Goal: Task Accomplishment & Management: Complete application form

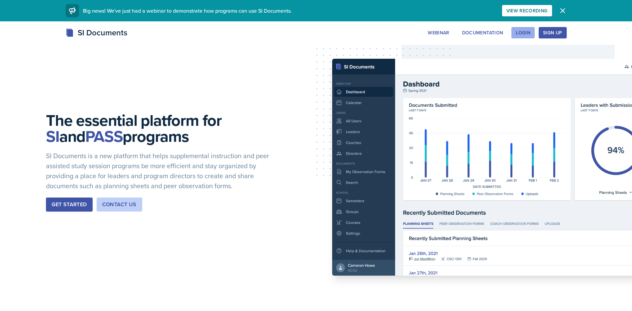
click at [522, 33] on div "Login" at bounding box center [523, 32] width 15 height 5
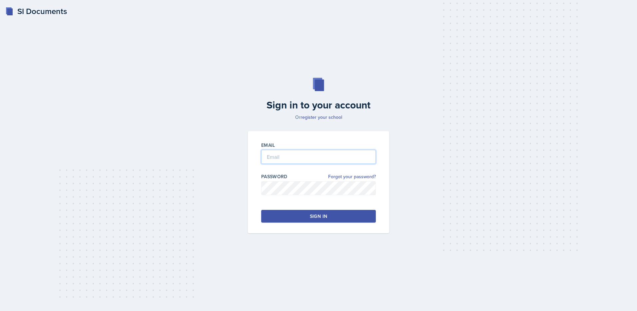
click at [277, 155] on input "email" at bounding box center [318, 157] width 115 height 14
type input "estimablea@uhd.edu"
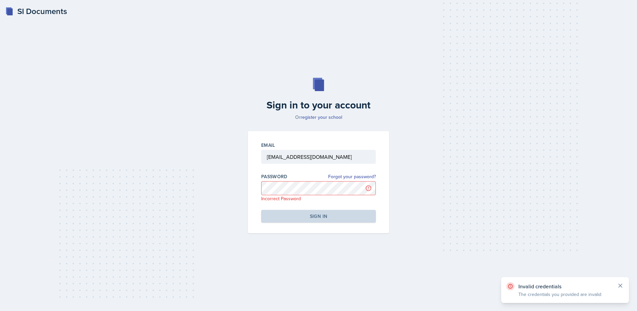
click at [623, 283] on icon at bounding box center [620, 285] width 7 height 7
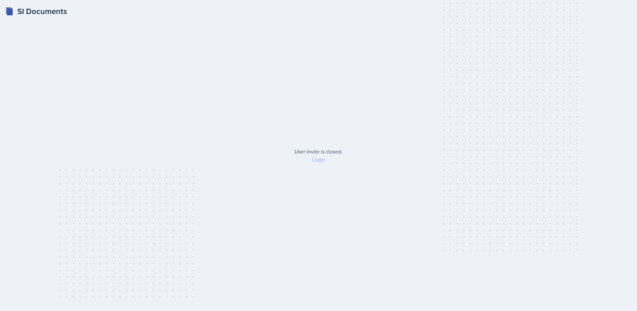
click at [321, 158] on link "Login" at bounding box center [318, 159] width 13 height 7
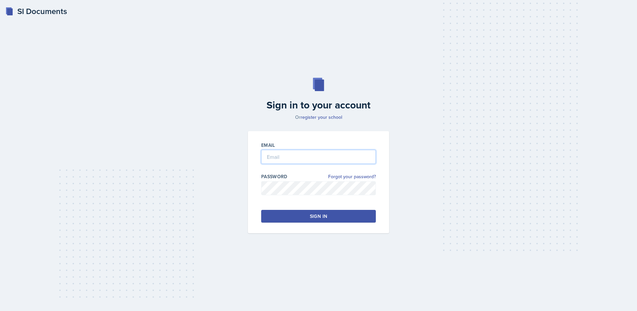
click at [297, 161] on input "email" at bounding box center [318, 157] width 115 height 14
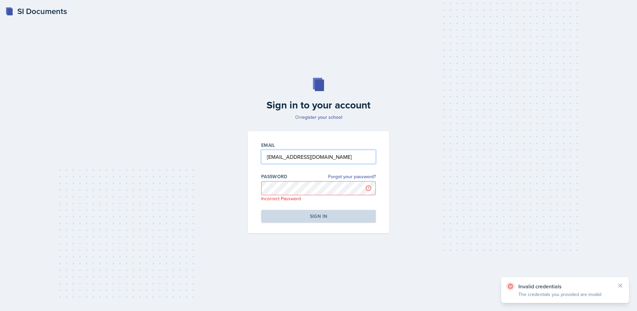
click at [303, 158] on input "[EMAIL_ADDRESS][DOMAIN_NAME]" at bounding box center [318, 157] width 115 height 14
type input "[EMAIL_ADDRESS][DOMAIN_NAME]"
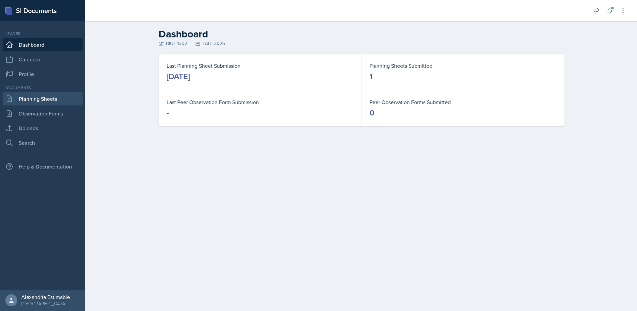
click at [37, 97] on link "Planning Sheets" at bounding box center [43, 98] width 80 height 13
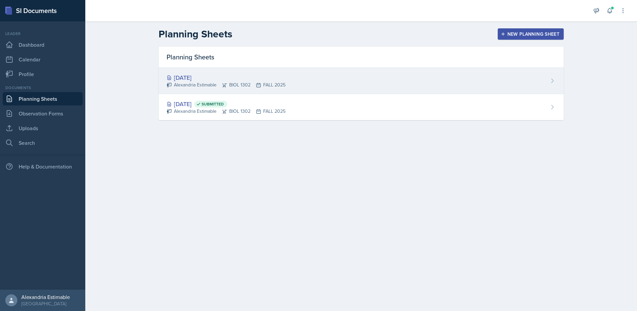
click at [249, 84] on div "Alexandria Estimable BIOL 1302 FALL 2025" at bounding box center [226, 84] width 119 height 7
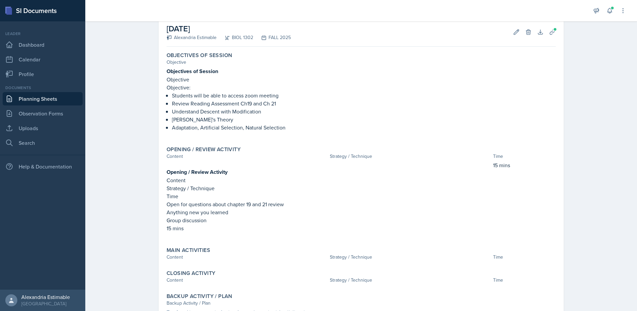
scroll to position [87, 0]
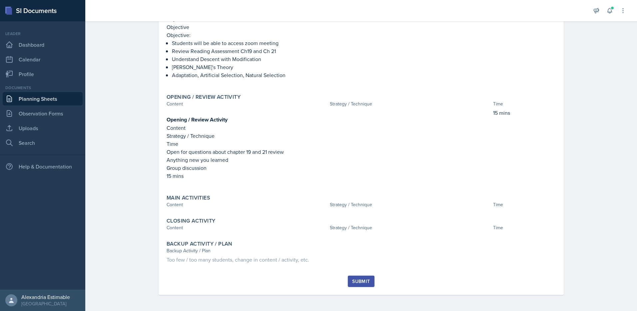
click at [363, 280] on div "Submit" at bounding box center [361, 280] width 18 height 5
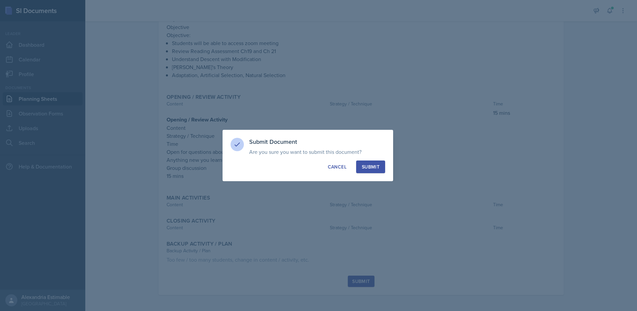
click at [368, 164] on div "Submit" at bounding box center [371, 166] width 18 height 7
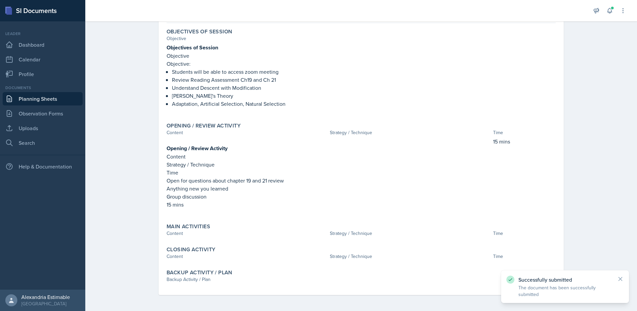
scroll to position [59, 0]
click at [27, 100] on link "Planning Sheets" at bounding box center [43, 98] width 80 height 13
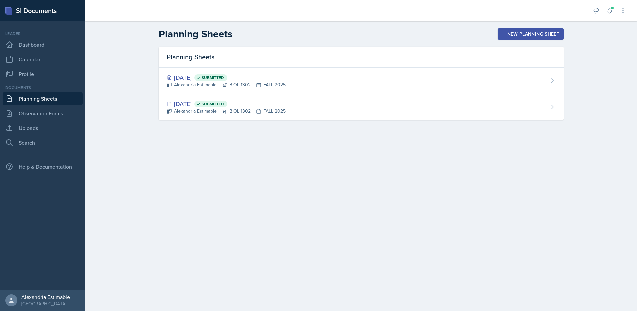
click at [514, 35] on div "New Planning Sheet" at bounding box center [530, 33] width 57 height 5
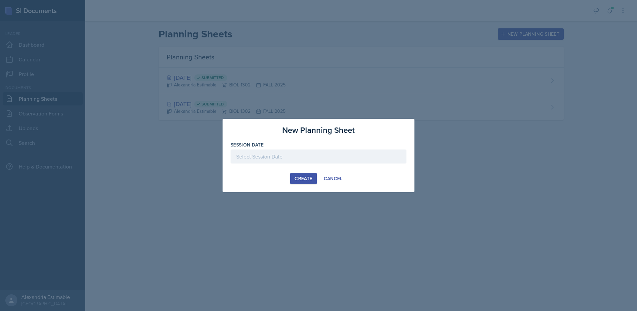
click at [271, 155] on div at bounding box center [319, 156] width 176 height 14
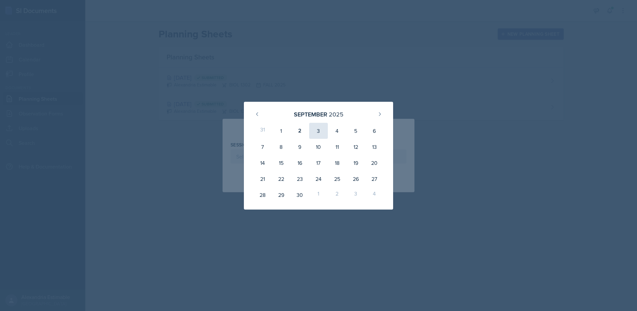
click at [321, 133] on div "3" at bounding box center [318, 131] width 19 height 16
type input "[DATE]"
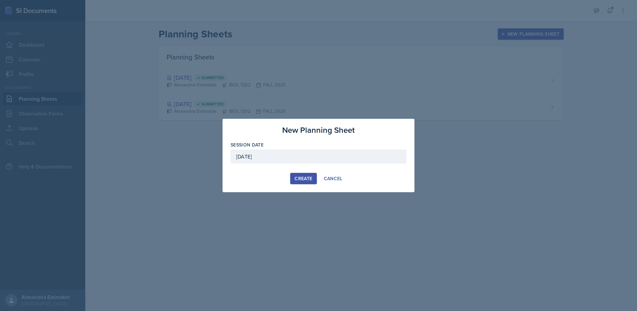
click at [307, 178] on div "Create" at bounding box center [304, 178] width 18 height 5
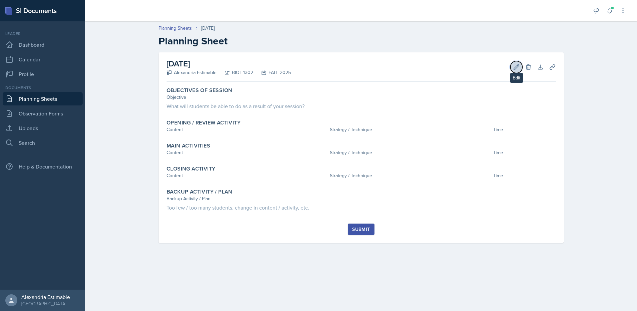
click at [514, 71] on button "Edit" at bounding box center [517, 67] width 12 height 12
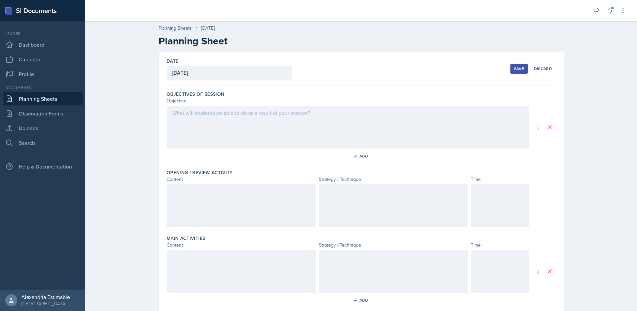
click at [233, 116] on div at bounding box center [348, 127] width 363 height 43
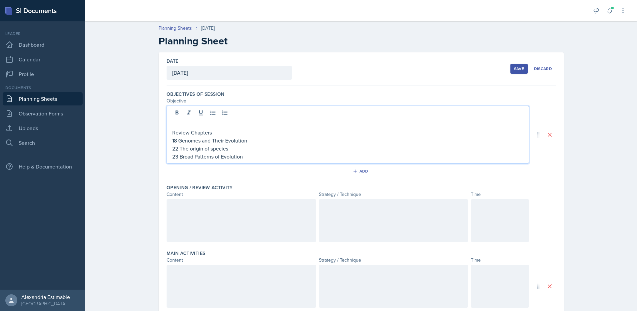
click at [253, 158] on p "23 Broad Patterns of Evolution" at bounding box center [347, 156] width 351 height 8
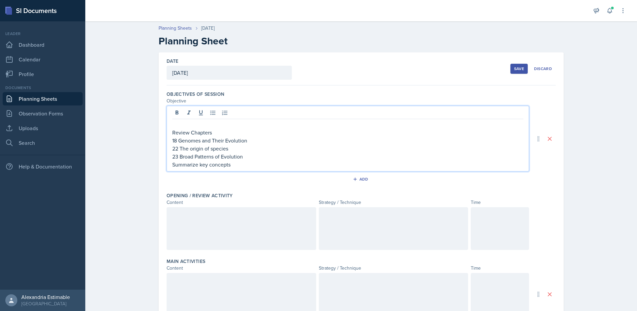
click at [189, 210] on div at bounding box center [242, 228] width 150 height 43
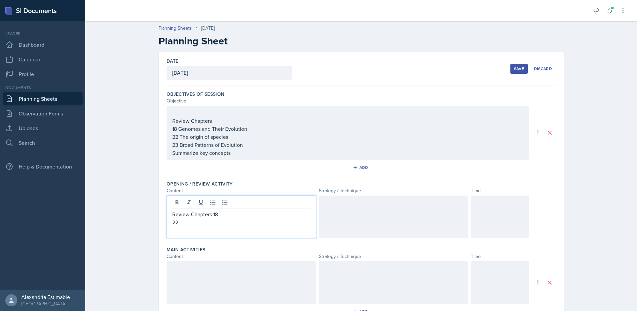
click at [210, 215] on p "Review Chapters 18" at bounding box center [241, 214] width 138 height 8
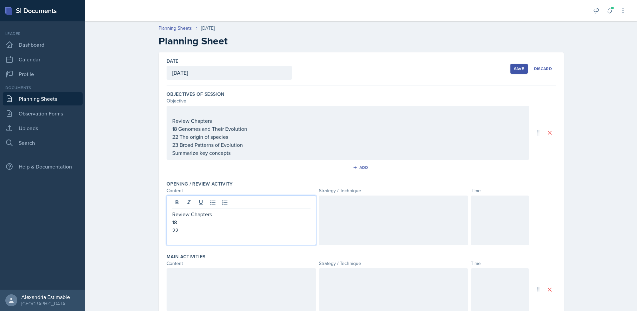
click at [178, 232] on p "22" at bounding box center [241, 230] width 138 height 8
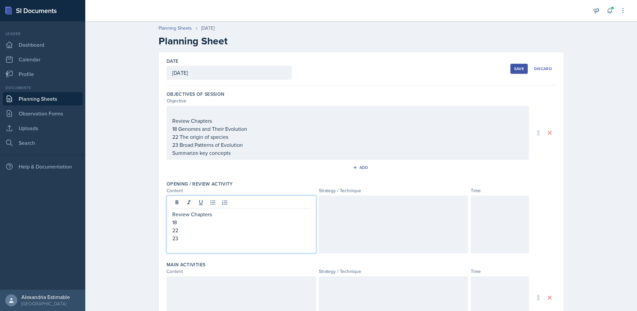
click at [221, 213] on p "Review Chapters" at bounding box center [241, 214] width 138 height 8
click at [336, 213] on div at bounding box center [394, 224] width 150 height 58
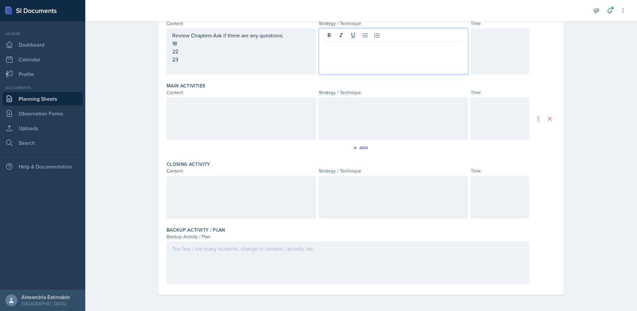
scroll to position [34, 0]
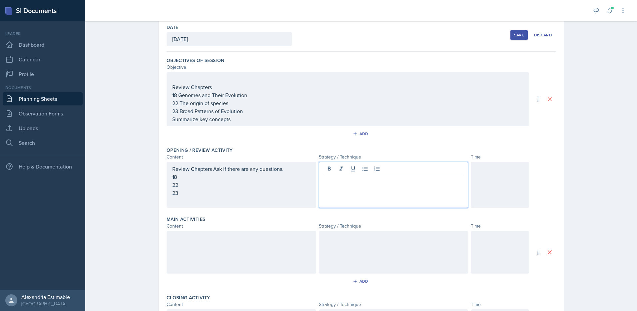
click at [186, 248] on div at bounding box center [242, 252] width 150 height 43
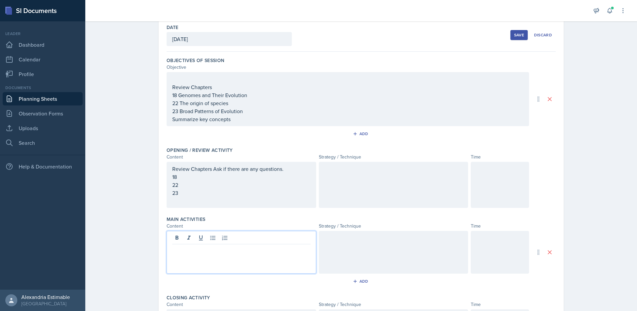
scroll to position [45, 0]
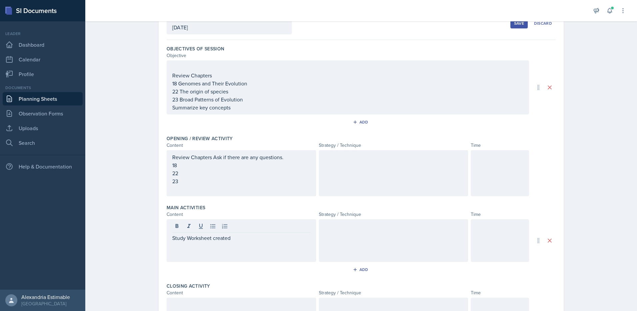
click at [359, 237] on div at bounding box center [394, 240] width 150 height 43
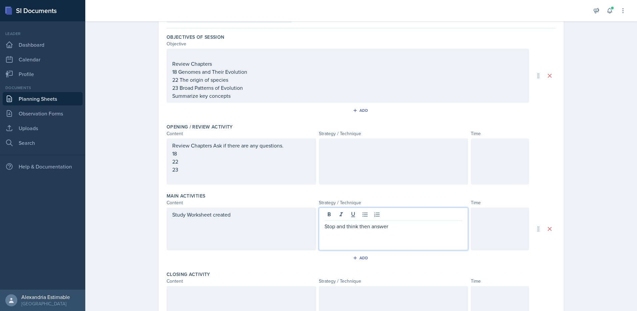
click at [363, 159] on div at bounding box center [394, 161] width 150 height 46
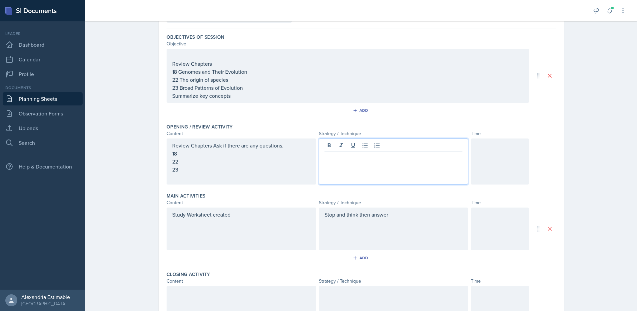
scroll to position [69, 0]
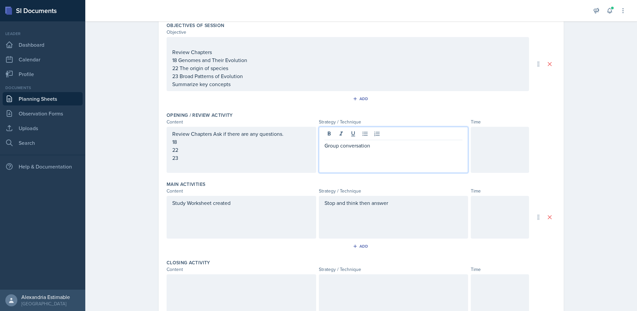
click at [423, 223] on div "Stop and think then answer" at bounding box center [394, 217] width 150 height 43
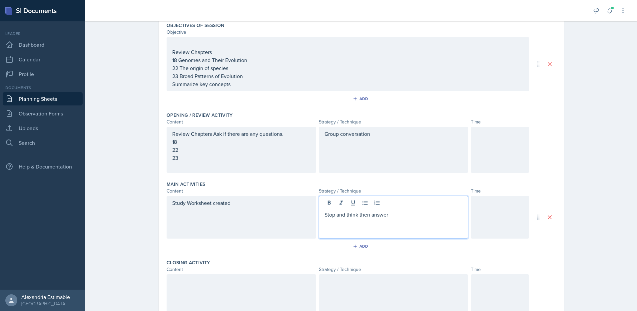
scroll to position [80, 0]
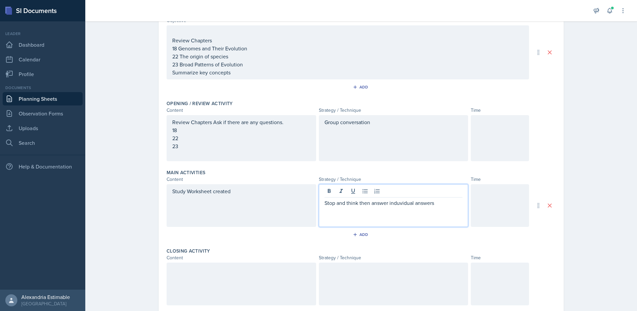
click at [197, 283] on div at bounding box center [242, 283] width 150 height 43
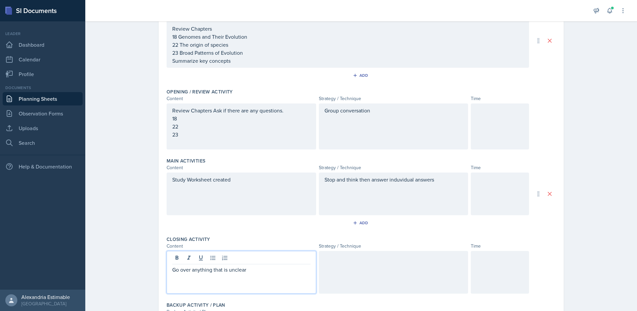
click at [368, 278] on div at bounding box center [394, 272] width 150 height 43
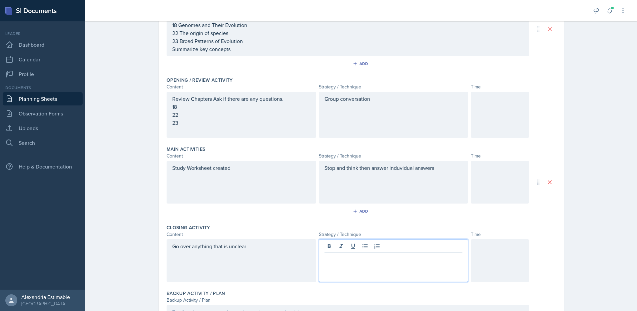
click at [403, 168] on div "Stop and think then answer induvidual answers" at bounding box center [394, 182] width 150 height 43
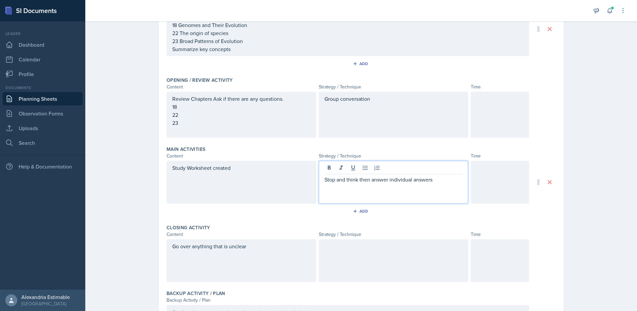
click at [359, 254] on div at bounding box center [394, 260] width 150 height 43
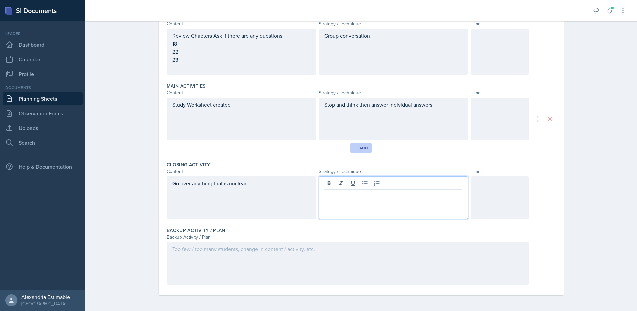
scroll to position [167, 0]
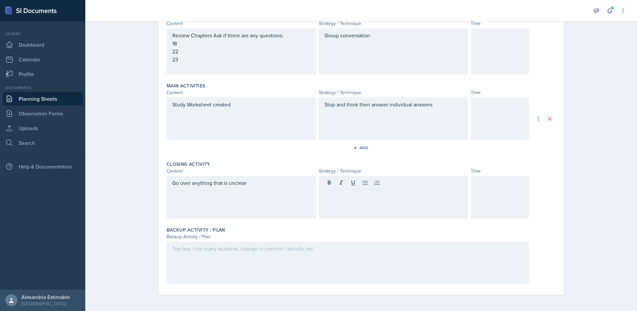
click at [182, 255] on div at bounding box center [348, 262] width 363 height 43
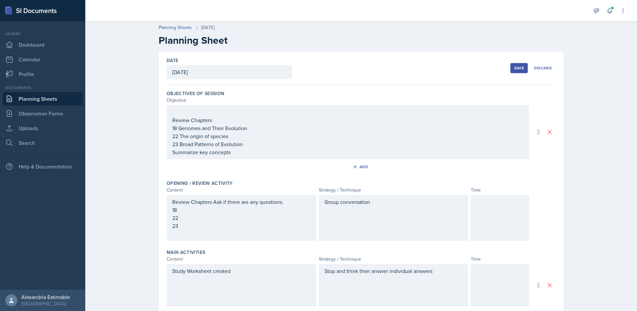
scroll to position [0, 0]
click at [277, 72] on div "[DATE]" at bounding box center [229, 73] width 125 height 14
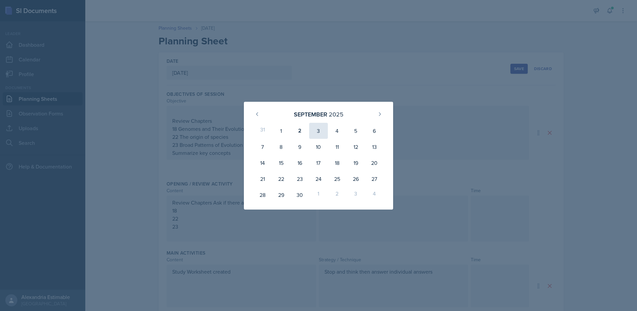
click at [316, 131] on div "3" at bounding box center [318, 131] width 19 height 16
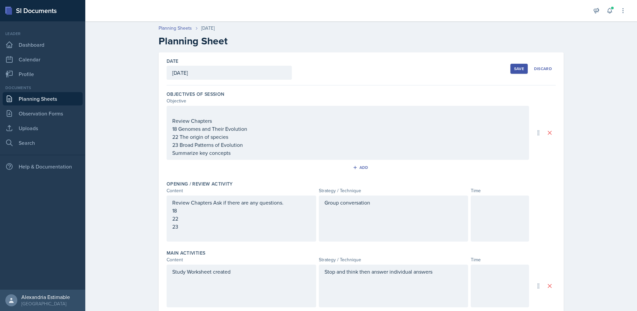
click at [518, 69] on div "Save" at bounding box center [519, 68] width 10 height 5
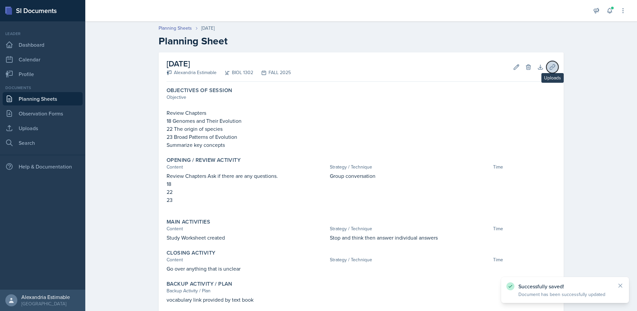
click at [549, 66] on icon at bounding box center [552, 67] width 7 height 7
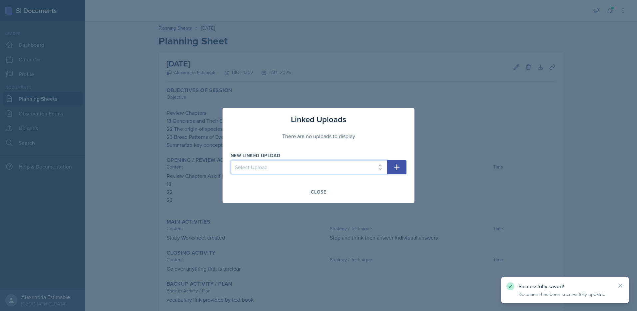
click at [303, 168] on select "Select Upload Worksheet Ch19 and 21" at bounding box center [309, 167] width 157 height 14
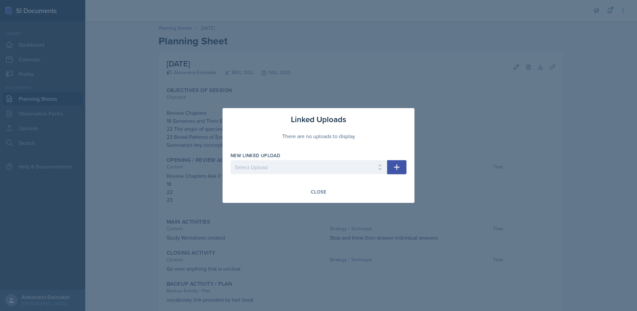
click at [399, 164] on icon "button" at bounding box center [397, 167] width 8 height 8
click at [324, 190] on div "Close" at bounding box center [318, 191] width 15 height 5
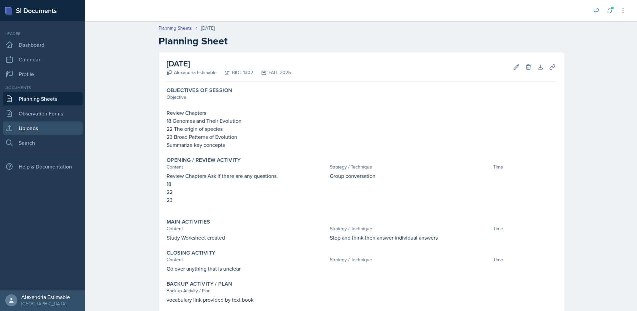
click at [20, 127] on link "Uploads" at bounding box center [43, 127] width 80 height 13
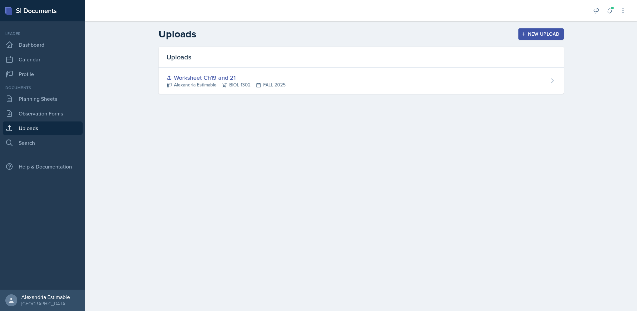
click at [538, 36] on div "New Upload" at bounding box center [541, 33] width 37 height 5
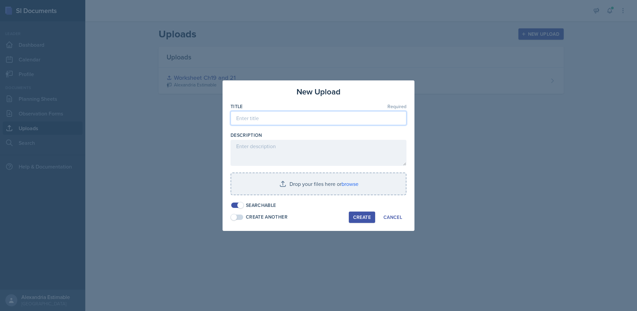
click at [253, 120] on input at bounding box center [319, 118] width 176 height 14
type input "Link in Book Voc Words"
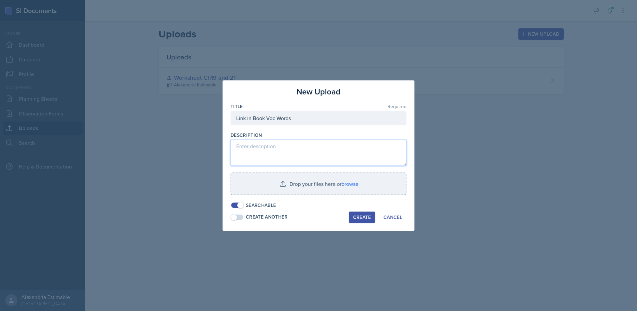
click at [255, 150] on textarea at bounding box center [319, 153] width 176 height 26
paste textarea "[URL][DOMAIN_NAME]"
type textarea "[URL][DOMAIN_NAME]"
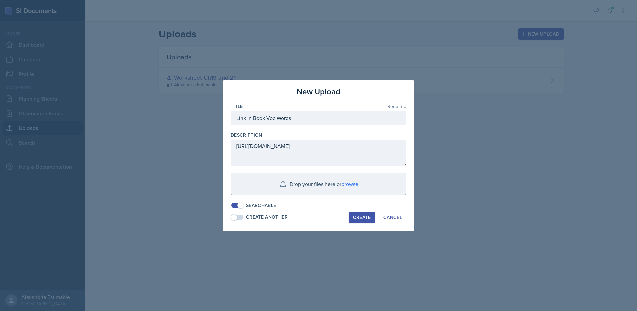
click at [361, 218] on div "Create" at bounding box center [362, 216] width 18 height 5
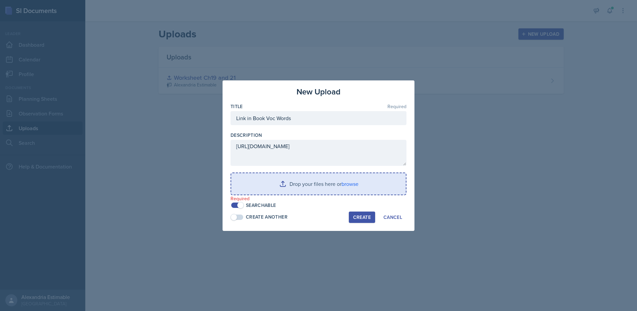
click at [304, 187] on input "file" at bounding box center [318, 183] width 175 height 21
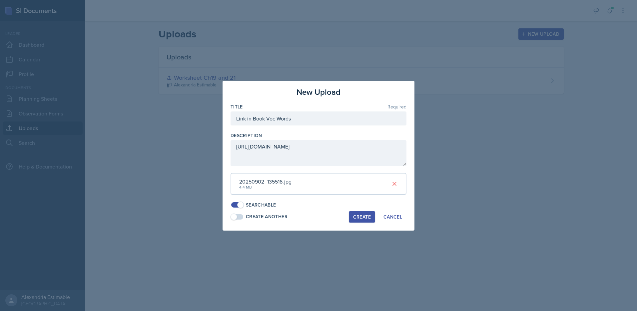
click at [359, 214] on div "Create" at bounding box center [362, 216] width 18 height 5
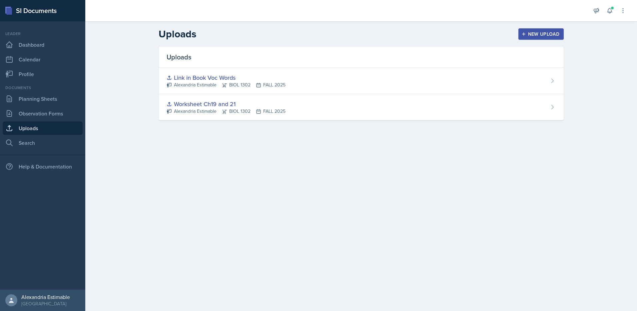
click at [524, 33] on icon "button" at bounding box center [523, 33] width 3 height 3
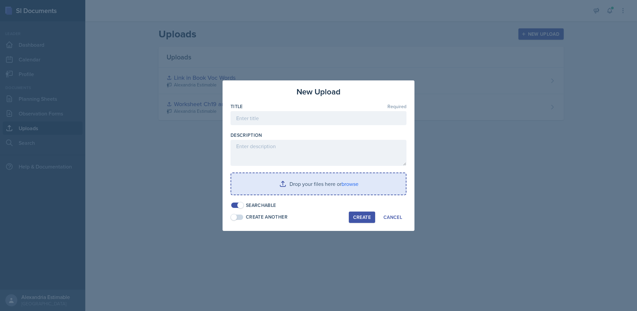
click at [308, 182] on input "file" at bounding box center [318, 183] width 175 height 21
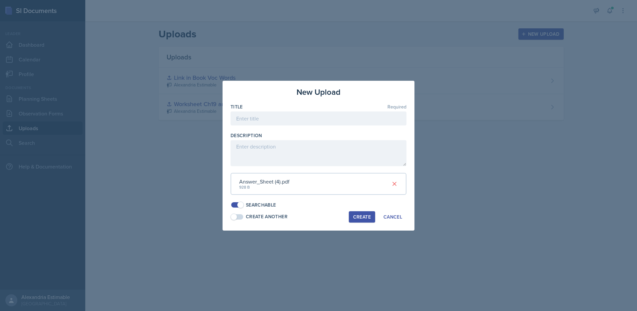
click at [134, 21] on div at bounding box center [318, 155] width 637 height 311
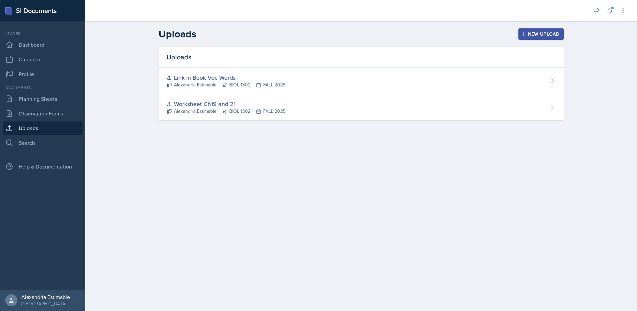
click at [534, 36] on div "New Upload" at bounding box center [541, 33] width 37 height 5
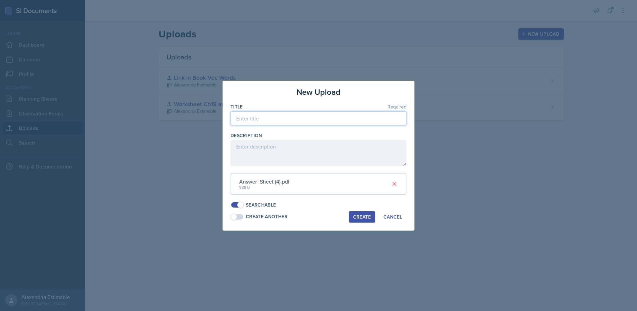
click at [250, 120] on input at bounding box center [319, 118] width 176 height 14
drag, startPoint x: 286, startPoint y: 118, endPoint x: 189, endPoint y: 118, distance: 97.0
click at [189, 118] on div "New Upload Title Required Chapter 18,22,23 Description Answer_Sheet (4).pdf 928…" at bounding box center [318, 155] width 637 height 311
type input "Chapter 18,22,23"
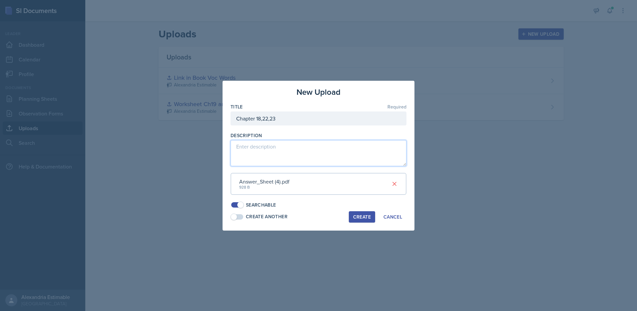
click at [272, 148] on textarea at bounding box center [319, 153] width 176 height 26
type textarea "Worksheet"
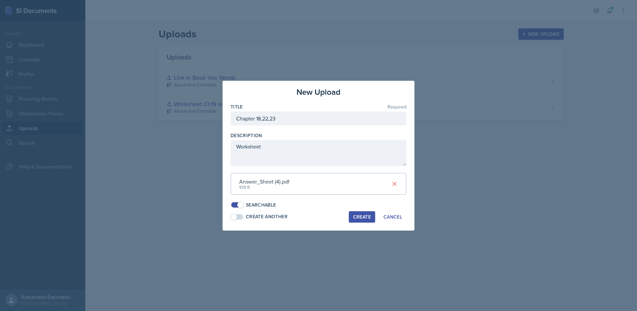
click at [360, 210] on div "New Upload Title Required Chapter 18,22,23 Description Worksheet Answer_Sheet (…" at bounding box center [319, 156] width 192 height 150
click at [360, 216] on div "Create" at bounding box center [362, 216] width 18 height 5
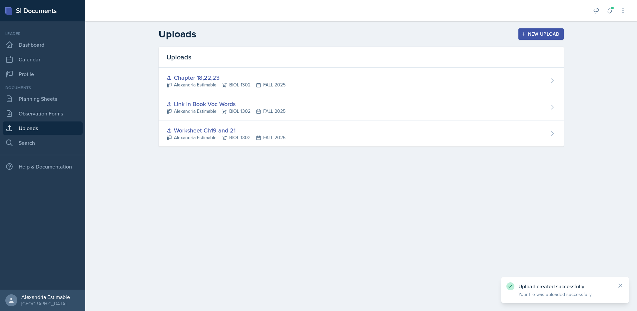
click at [531, 35] on div "New Upload" at bounding box center [541, 33] width 37 height 5
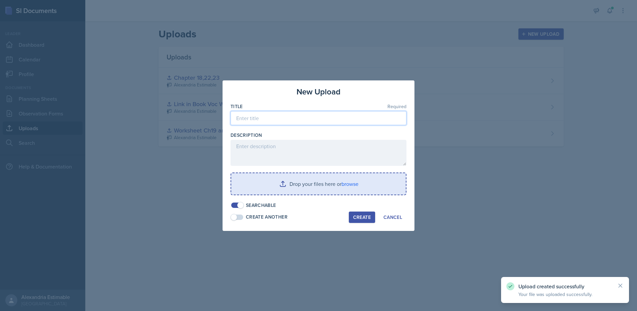
click at [258, 118] on input at bounding box center [319, 118] width 176 height 14
paste input "Chapter 18,22,23"
type input "Chapter 18,22,23"
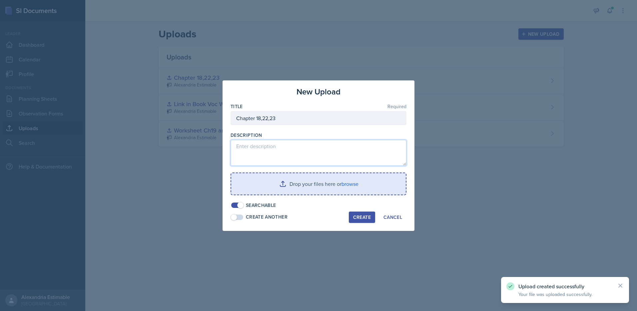
click at [264, 144] on textarea at bounding box center [319, 153] width 176 height 26
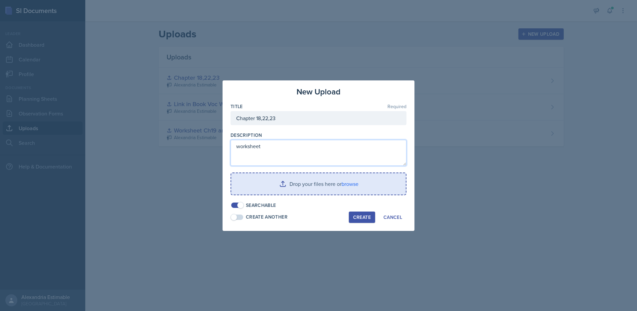
type textarea "worksheet"
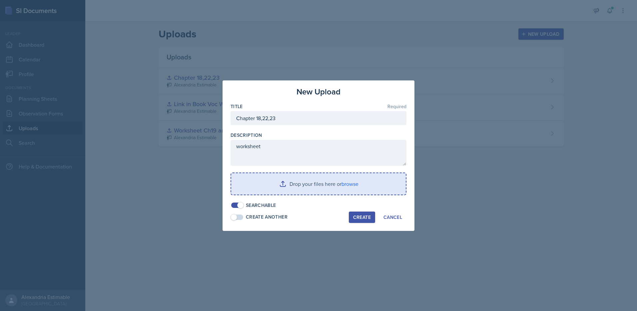
click at [342, 179] on input "file" at bounding box center [318, 183] width 175 height 21
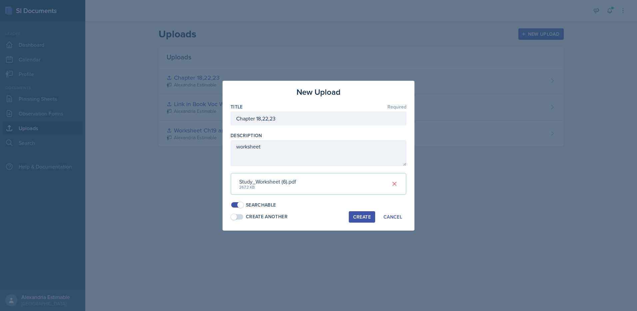
click at [362, 216] on div "Create" at bounding box center [362, 216] width 18 height 5
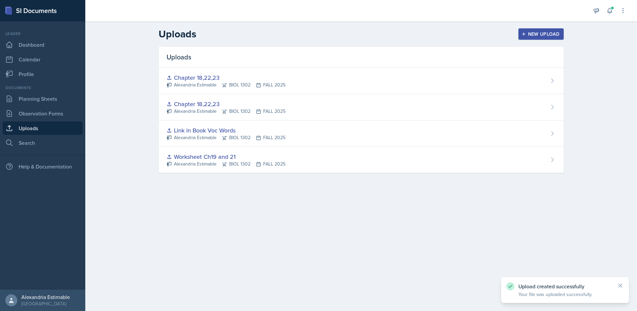
drag, startPoint x: 540, startPoint y: 32, endPoint x: 524, endPoint y: 44, distance: 20.5
click at [540, 32] on div "New Upload" at bounding box center [541, 33] width 37 height 5
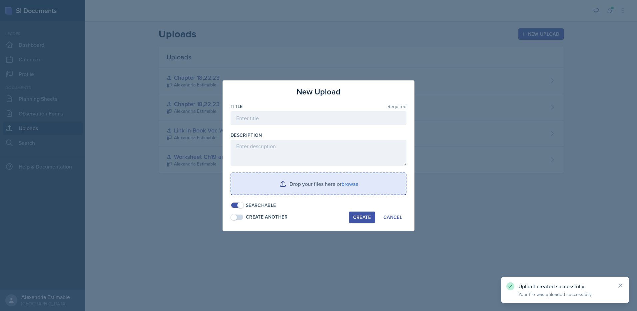
click at [234, 218] on span at bounding box center [234, 217] width 7 height 7
click at [237, 120] on input at bounding box center [319, 118] width 176 height 14
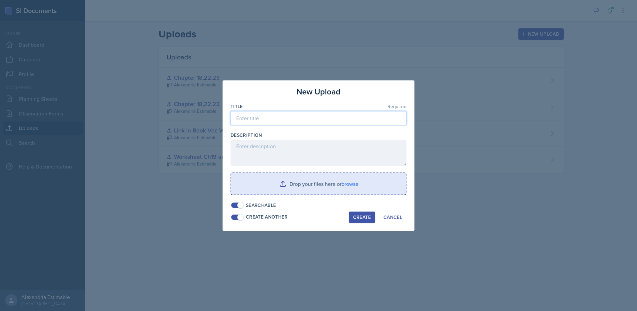
paste input "Chapter 18,22,23"
type input "Chapter 18,22,23"
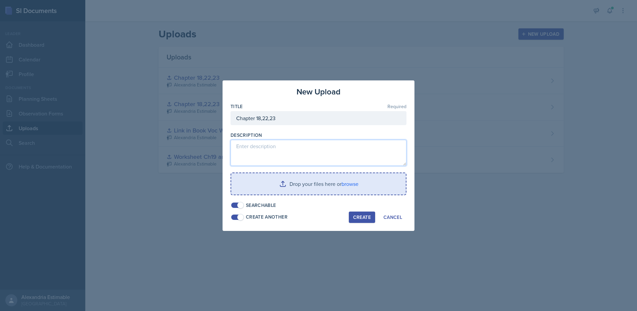
click at [302, 156] on textarea at bounding box center [319, 153] width 176 height 26
type textarea "worksheet"
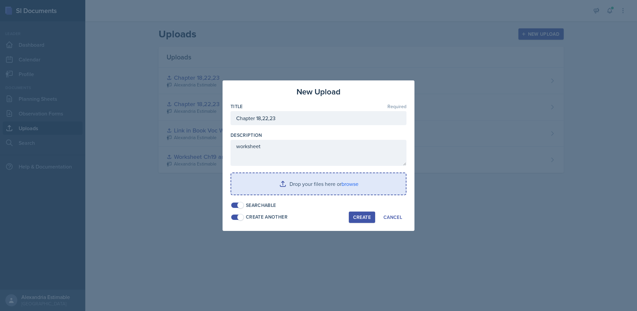
click at [323, 184] on input "file" at bounding box center [318, 183] width 175 height 21
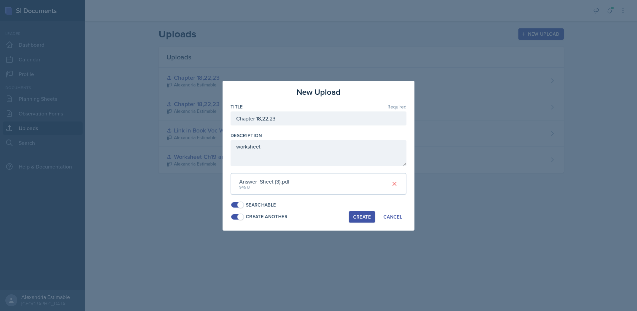
click at [365, 219] on div "Create" at bounding box center [362, 216] width 18 height 5
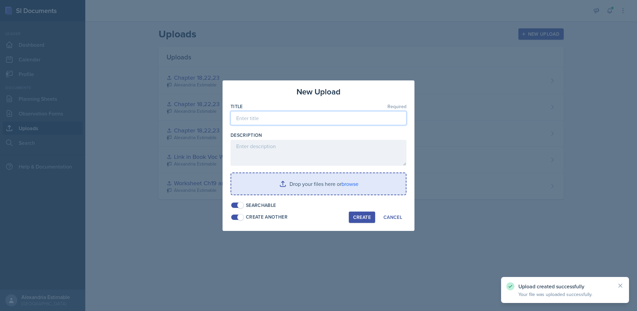
click at [268, 120] on input at bounding box center [319, 118] width 176 height 14
paste input "Chapter 18,22,23"
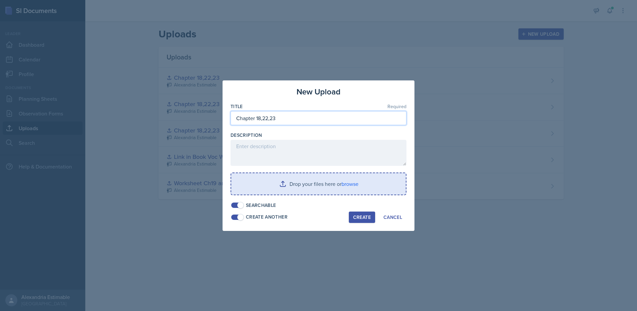
type input "Chapter 18,22,23"
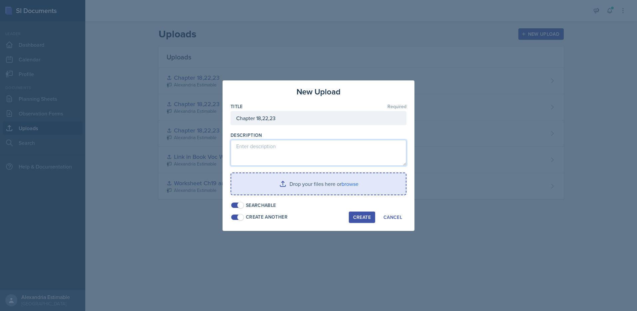
click at [268, 150] on textarea at bounding box center [319, 153] width 176 height 26
drag, startPoint x: 270, startPoint y: 145, endPoint x: 233, endPoint y: 146, distance: 37.3
click at [233, 146] on textarea "Worksheet" at bounding box center [319, 153] width 176 height 26
type textarea "Worksheet"
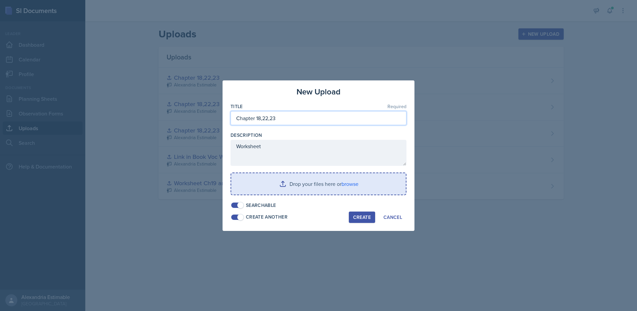
click at [280, 117] on input "Chapter 18,22,23" at bounding box center [319, 118] width 176 height 14
paste input "Worksheet"
drag, startPoint x: 304, startPoint y: 118, endPoint x: 216, endPoint y: 113, distance: 88.1
click at [216, 113] on div "New Upload Title Required Chapter 18,22,23 Worksheet Description Worksheet Drop…" at bounding box center [318, 155] width 637 height 311
type input "Chapter 18,22,23 Worksheet"
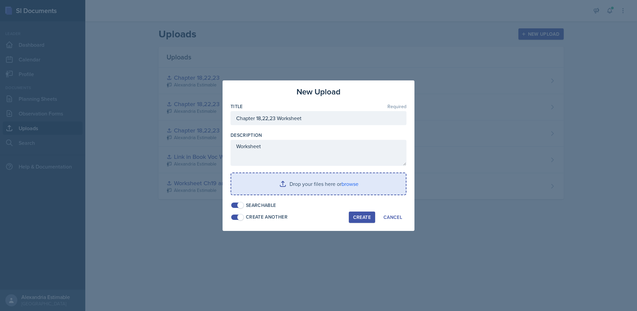
click at [317, 184] on input "file" at bounding box center [318, 183] width 175 height 21
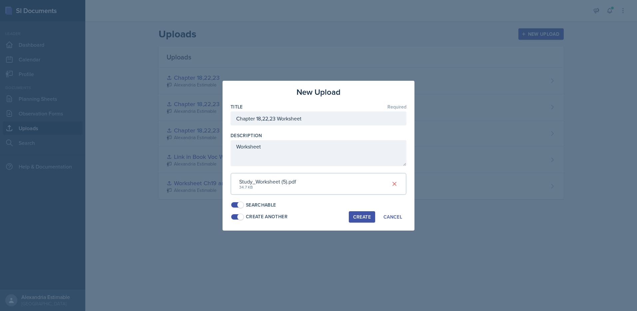
click at [351, 218] on button "Create" at bounding box center [362, 216] width 26 height 11
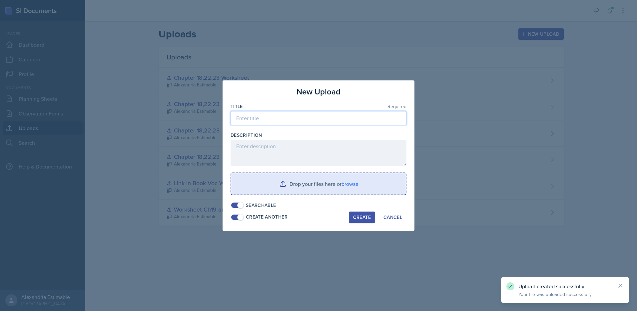
click at [265, 120] on input at bounding box center [319, 118] width 176 height 14
paste input "Chapter 18,22,23 Worksheet"
type input "Chapter 18,22,23 Worksheet"
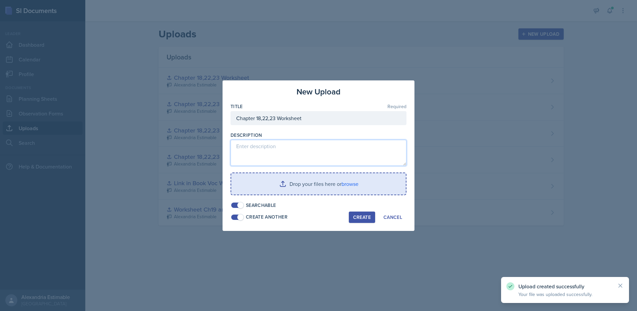
click at [261, 159] on textarea at bounding box center [319, 153] width 176 height 26
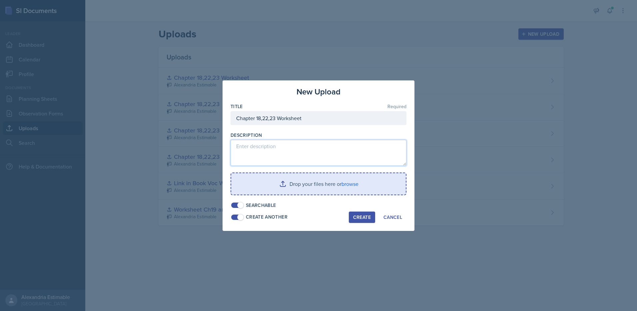
paste textarea "Chapter 18,22,23 Worksheet"
type textarea "Chapter 18,22,23 Worksheet"
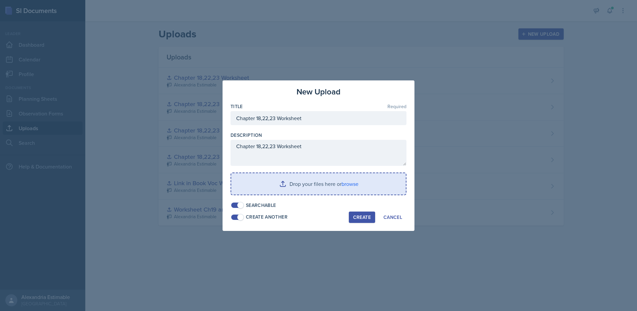
click at [308, 181] on input "file" at bounding box center [318, 183] width 175 height 21
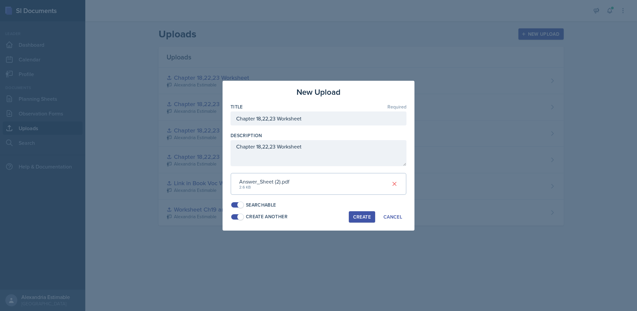
click at [358, 214] on div "Create" at bounding box center [362, 216] width 18 height 5
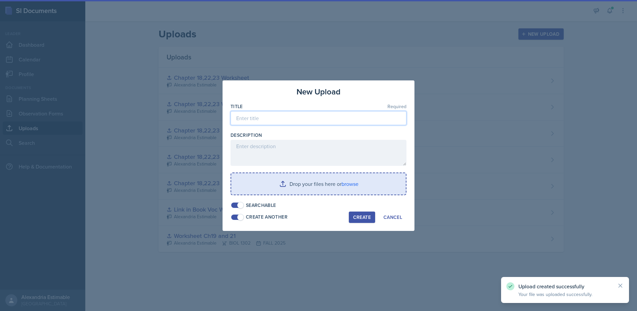
click at [276, 120] on input at bounding box center [319, 118] width 176 height 14
paste input "Chapter 18,22,23 Worksheet"
type input "Chapter 18,22,23 Worksheet"
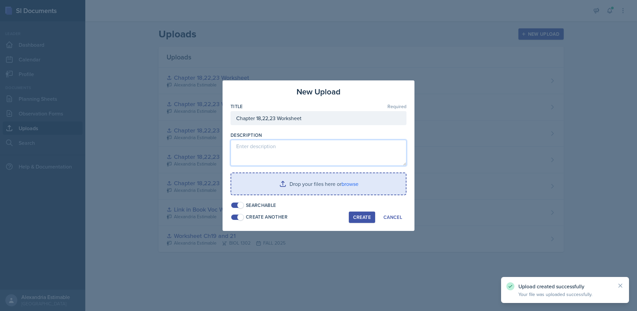
click at [283, 149] on textarea at bounding box center [319, 153] width 176 height 26
paste textarea "Chapter 18,22,23 Worksheet"
type textarea "Chapter 18,22,23 Worksheet"
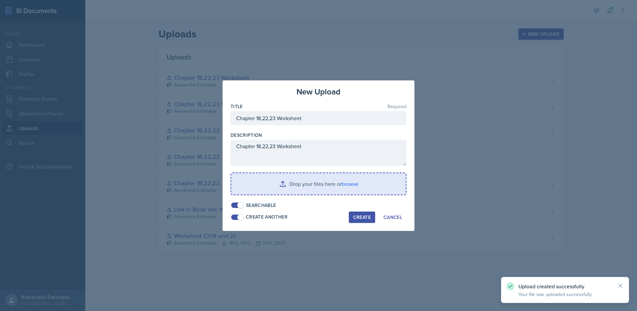
click at [298, 187] on input "file" at bounding box center [318, 183] width 175 height 21
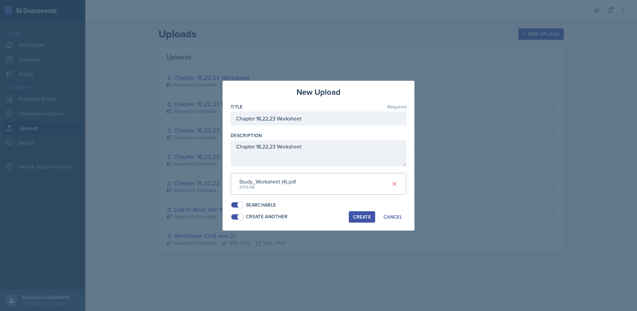
click at [357, 214] on div "Create" at bounding box center [362, 216] width 18 height 5
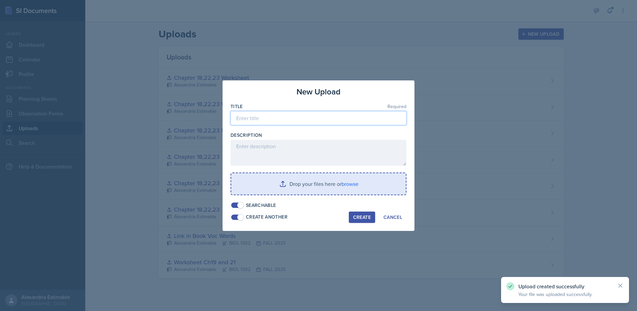
click at [257, 120] on input at bounding box center [319, 118] width 176 height 14
paste input "Chapter 18,22,23 Worksheet"
type input "Chapter 18,22,23 Worksheet"
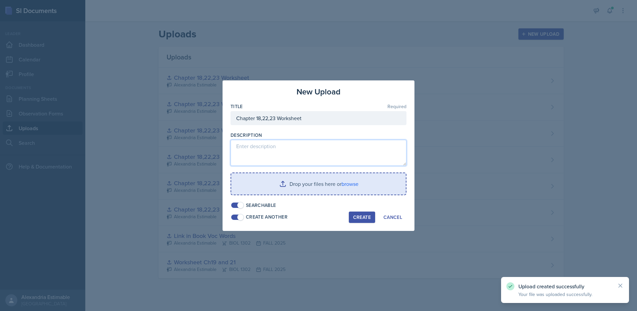
click at [256, 152] on textarea at bounding box center [319, 153] width 176 height 26
paste textarea "Chapter 18,22,23 Worksheet"
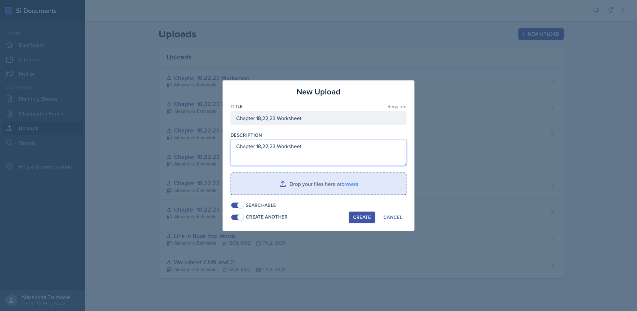
type textarea "Chapter 18,22,23 Worksheet"
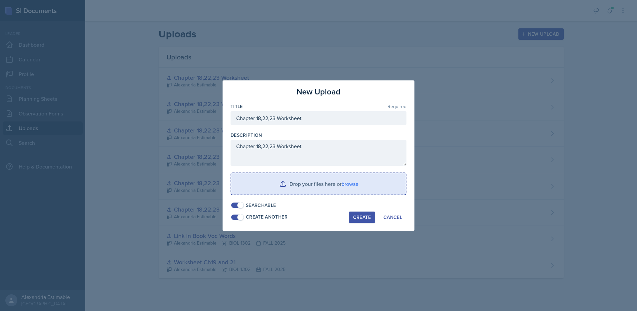
click at [271, 185] on input "file" at bounding box center [318, 183] width 175 height 21
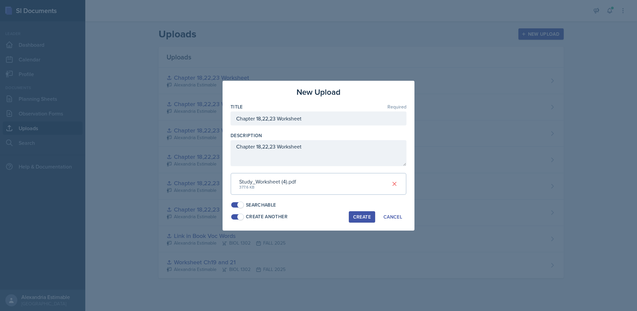
click at [365, 214] on div "Create" at bounding box center [362, 216] width 18 height 5
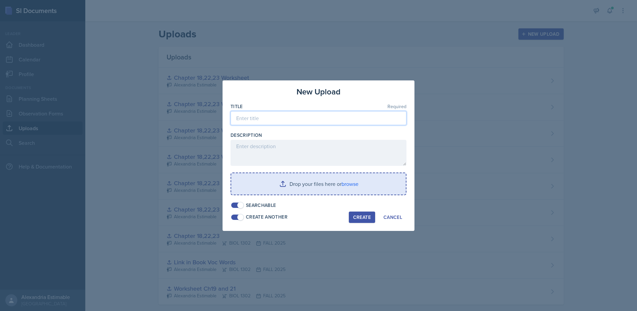
click at [254, 112] on input at bounding box center [319, 118] width 176 height 14
paste input "Chapter 18,22,23 Worksheet"
type input "Chapter 18,22,23 Worksheet"
drag, startPoint x: 269, startPoint y: 166, endPoint x: 265, endPoint y: 158, distance: 8.9
click at [268, 165] on div "Title Required Chapter 18,22,23 Worksheet Description Drop your files here or b…" at bounding box center [319, 156] width 176 height 106
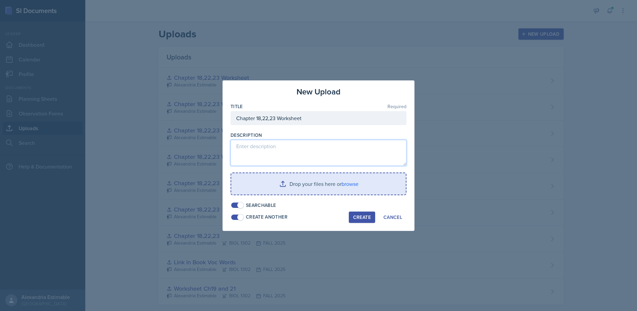
click at [265, 158] on textarea at bounding box center [319, 153] width 176 height 26
paste textarea "Chapter 18,22,23 Worksheet"
type textarea "Chapter 18,22,23 Worksheet"
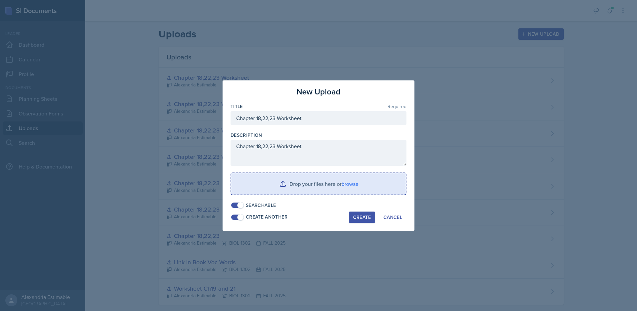
click at [270, 182] on input "file" at bounding box center [318, 183] width 175 height 21
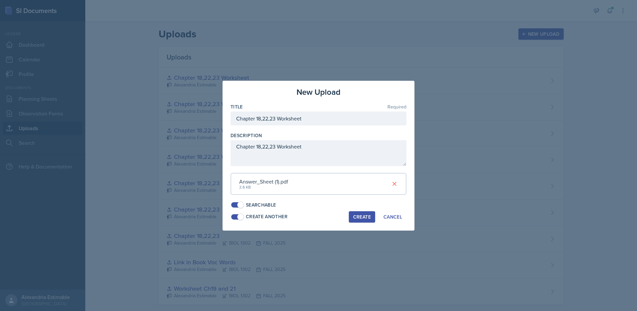
click at [369, 214] on div "Create" at bounding box center [362, 216] width 18 height 5
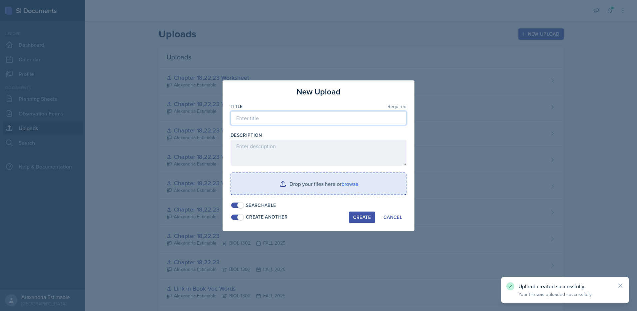
click at [275, 118] on input at bounding box center [319, 118] width 176 height 14
paste input "Chapter 18,22,23 Worksheet"
type input "Chapter 18,22,23 Worksheet"
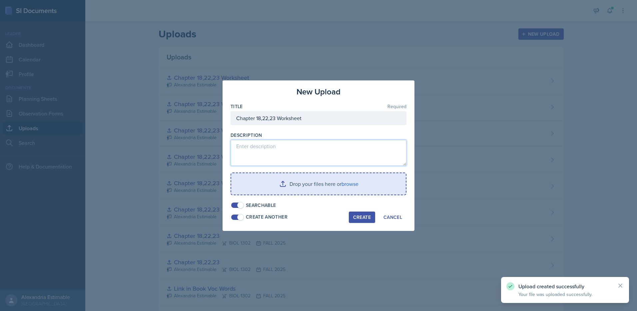
click at [273, 147] on textarea at bounding box center [319, 153] width 176 height 26
paste textarea "Chapter 18,22,23 Worksheet"
type textarea "Chapter 18,22,23 Worksheet"
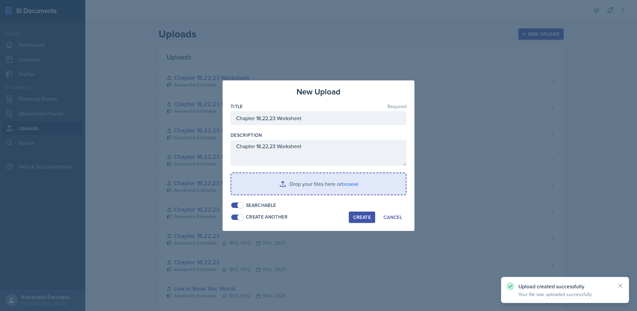
click at [312, 186] on input "file" at bounding box center [318, 183] width 175 height 21
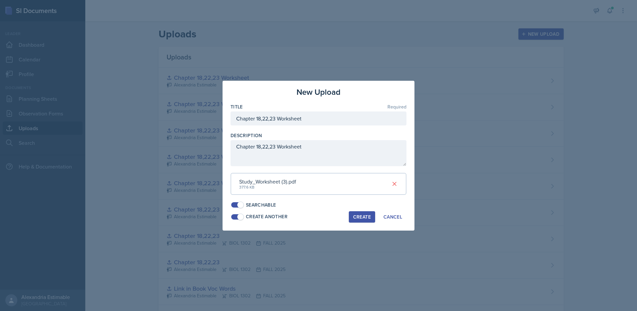
click at [364, 214] on div "Create" at bounding box center [362, 216] width 18 height 5
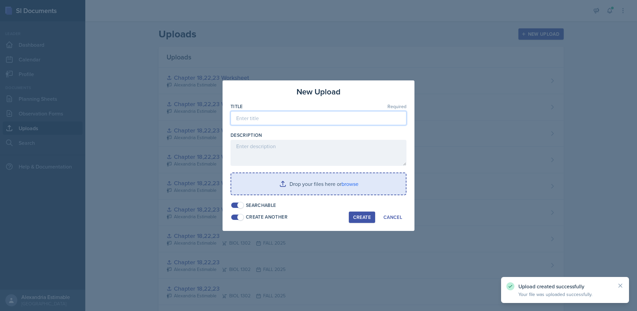
click at [242, 116] on input at bounding box center [319, 118] width 176 height 14
paste input "Chapter 18,22,23 Worksheet"
type input "Chapter 18,22,23 Worksheet"
click at [245, 139] on div "Description" at bounding box center [319, 149] width 176 height 34
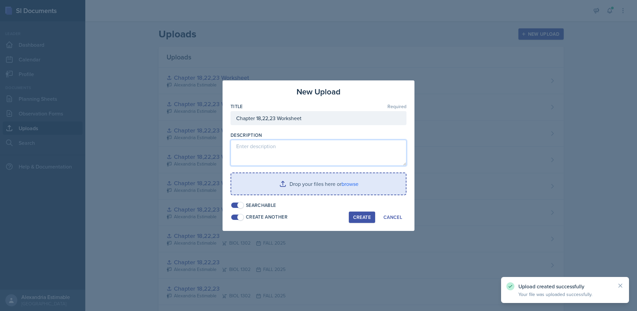
click at [245, 144] on textarea at bounding box center [319, 153] width 176 height 26
paste textarea "Chapter 18,22,23 Worksheet"
type textarea "Chapter 18,22,23 Worksheet"
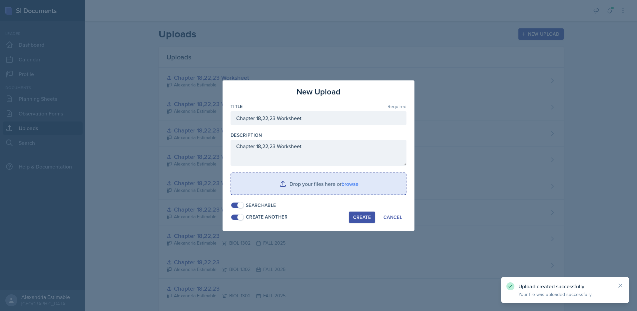
click at [320, 193] on input "file" at bounding box center [318, 183] width 175 height 21
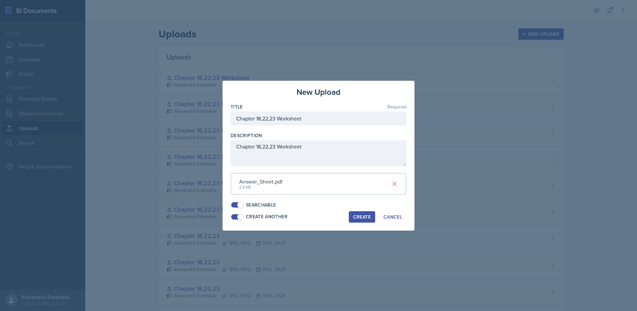
click at [362, 216] on div "Create" at bounding box center [362, 216] width 18 height 5
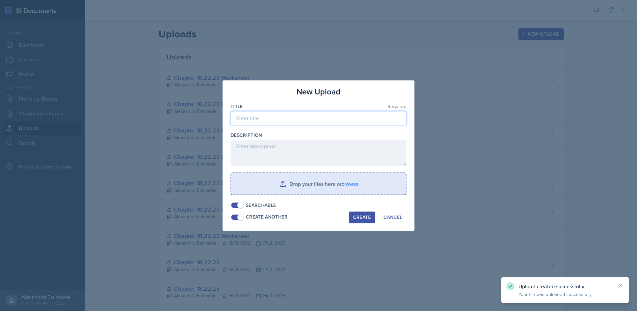
click at [262, 121] on input at bounding box center [319, 118] width 176 height 14
paste input "Chapter 18,22,23 Worksheet"
type input "Chapter 18,22,23 Worksheet"
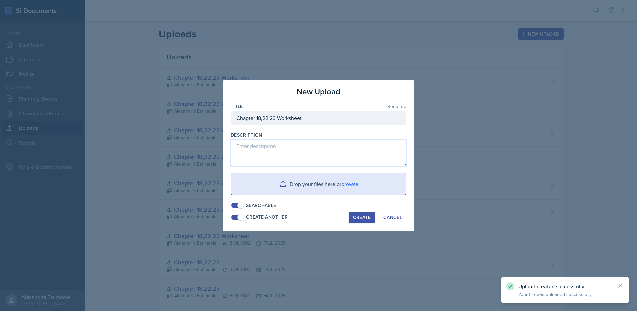
click at [263, 153] on textarea at bounding box center [319, 153] width 176 height 26
paste textarea "Chapter 18,22,23 Worksheet"
type textarea "Chapter 18,22,23 Worksheet"
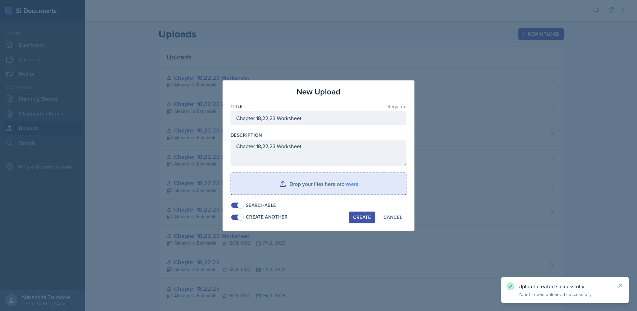
click at [272, 181] on input "file" at bounding box center [318, 183] width 175 height 21
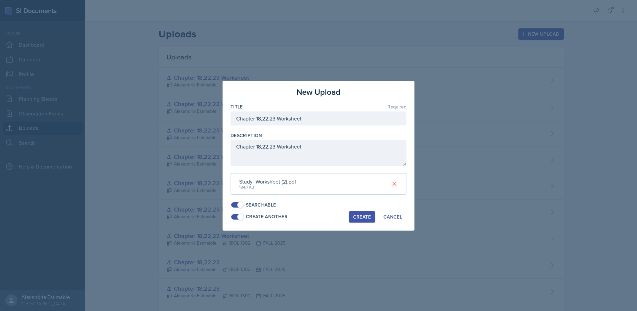
click at [366, 218] on div "Create" at bounding box center [362, 216] width 18 height 5
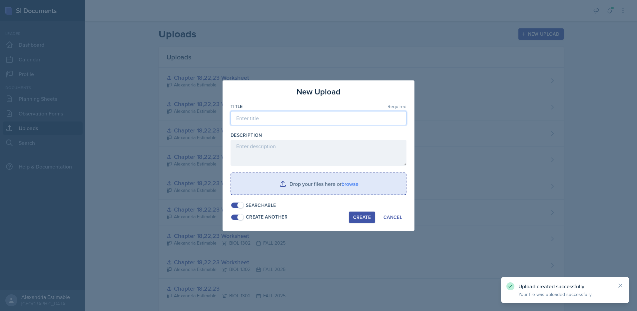
click at [263, 119] on input at bounding box center [319, 118] width 176 height 14
paste input "Chapter 18,22,23 Worksheet"
type input "Chapter 18,22,23 Worksheet"
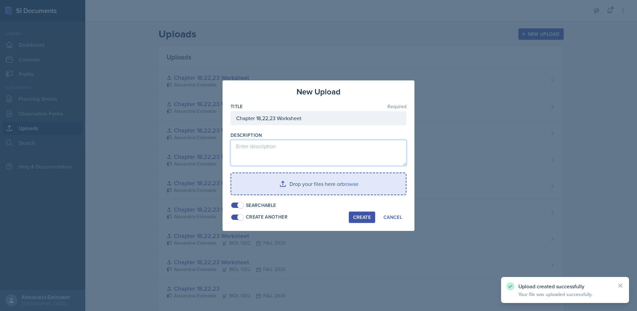
click at [263, 146] on textarea at bounding box center [319, 153] width 176 height 26
paste textarea "Chapter 18,22,23 Worksheet"
type textarea "Chapter 18,22,23 Worksheet"
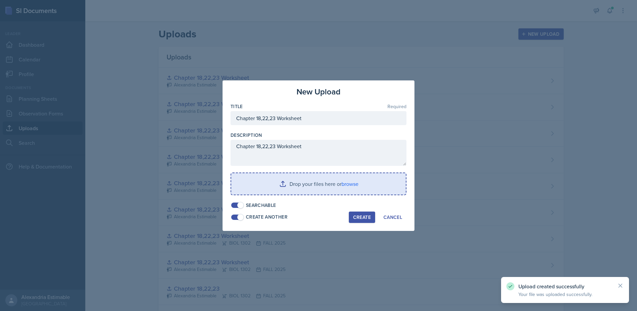
click at [331, 181] on input "file" at bounding box center [318, 183] width 175 height 21
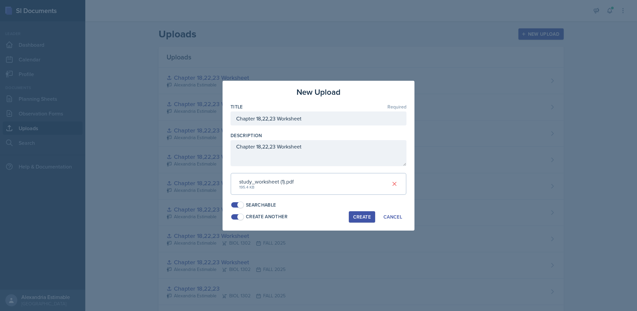
click at [362, 216] on div "Create" at bounding box center [362, 216] width 18 height 5
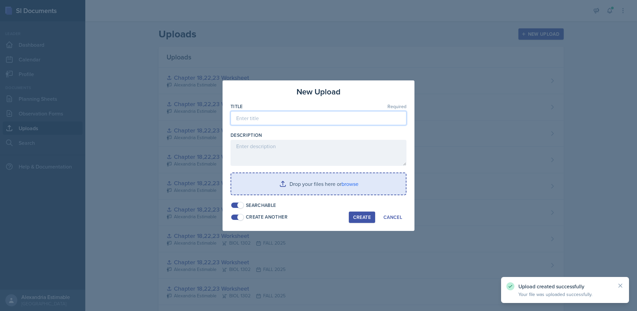
click at [247, 120] on input at bounding box center [319, 118] width 176 height 14
paste input "Chapter 18,22,23 Worksheet"
type input "Chapter 18,22,23 Worksheet"
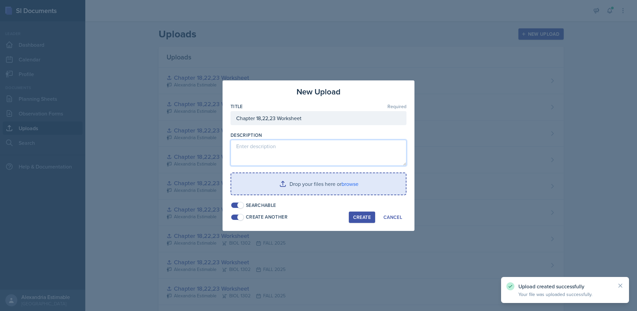
click at [250, 149] on textarea at bounding box center [319, 153] width 176 height 26
paste textarea "Chapter 18,22,23 Worksheet"
type textarea "Chapter 18,22,23 Worksheet"
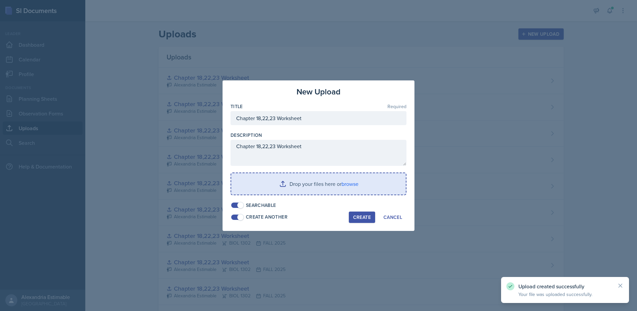
click at [275, 186] on input "file" at bounding box center [318, 183] width 175 height 21
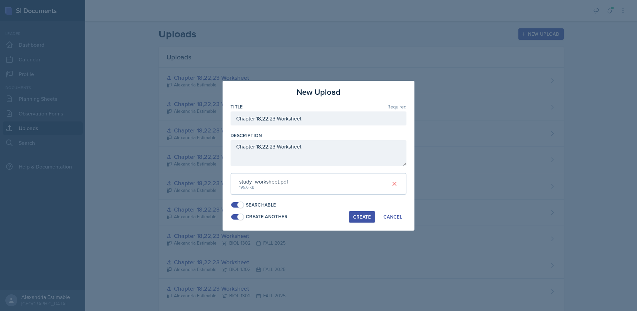
click at [361, 217] on div "Create" at bounding box center [362, 216] width 18 height 5
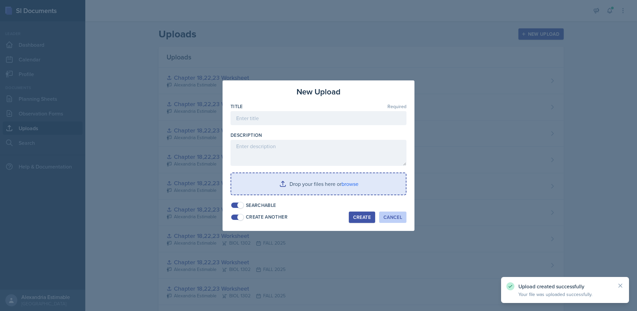
click at [399, 217] on div "Cancel" at bounding box center [393, 216] width 19 height 5
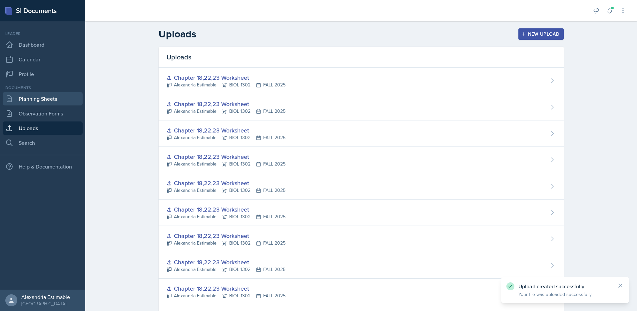
drag, startPoint x: 30, startPoint y: 99, endPoint x: 40, endPoint y: 98, distance: 9.4
click at [30, 99] on link "Planning Sheets" at bounding box center [43, 98] width 80 height 13
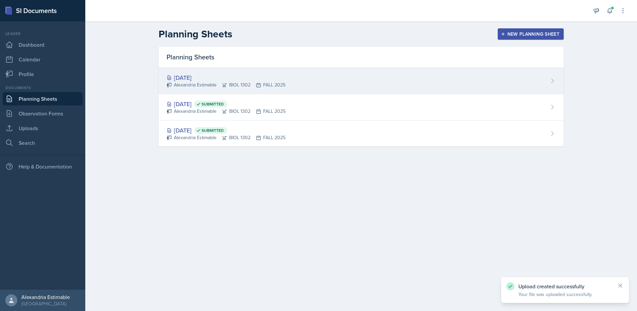
click at [208, 80] on div "[DATE]" at bounding box center [226, 77] width 119 height 9
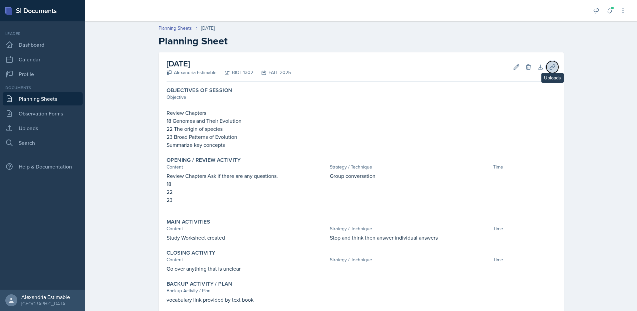
click at [549, 70] on icon at bounding box center [552, 67] width 7 height 7
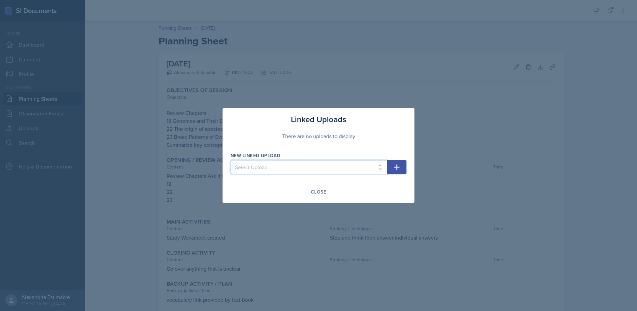
click at [275, 169] on select "Select Upload Worksheet Ch19 and 21 Link in Book Voc Words Chapter 18,22,23 Cha…" at bounding box center [309, 167] width 157 height 14
select select "6f776bce-6848-4d7d-984a-5a627f05ee09"
click at [231, 160] on select "Select Upload Worksheet Ch19 and 21 Link in Book Voc Words Chapter 18,22,23 Cha…" at bounding box center [309, 167] width 157 height 14
click at [396, 169] on icon "button" at bounding box center [397, 167] width 8 height 8
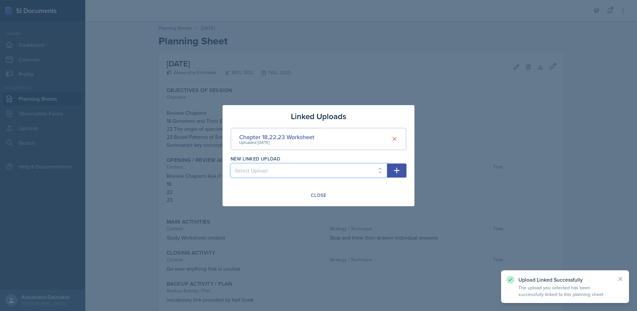
click at [290, 173] on select "Select Upload Worksheet Ch19 and 21 Link in Book Voc Words Chapter 18,22,23 Cha…" at bounding box center [309, 170] width 157 height 14
select select "cc11a7d5-2362-49e2-b8eb-a55eb7eb5a99"
click at [231, 163] on select "Select Upload Worksheet Ch19 and 21 Link in Book Voc Words Chapter 18,22,23 Cha…" at bounding box center [309, 170] width 157 height 14
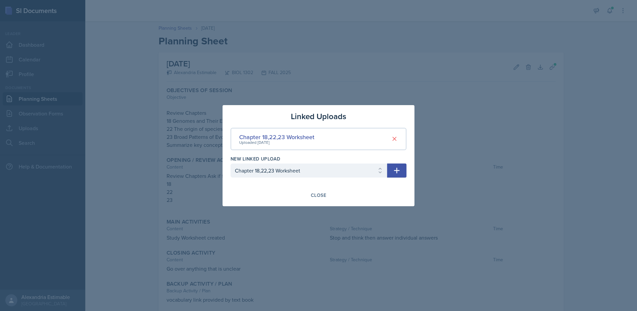
click at [396, 175] on button "button" at bounding box center [396, 170] width 19 height 14
select select
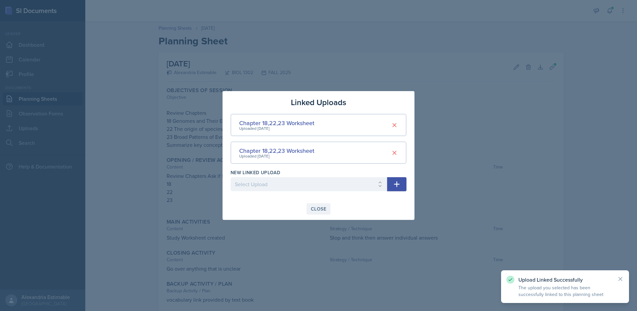
click at [316, 206] on div "Close" at bounding box center [318, 208] width 15 height 5
